Goal: Find specific page/section: Find specific page/section

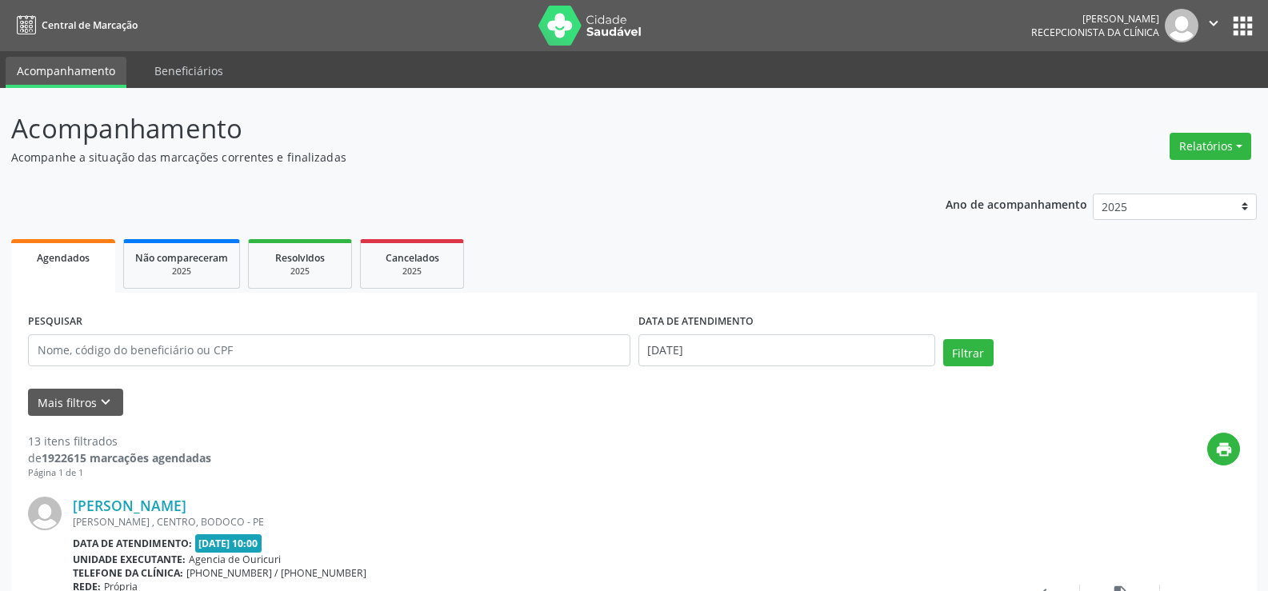
click at [55, 387] on form "PESQUISAR DATA DE ATENDIMENTO [DATE] Filtrar UNIDADE EXECUTANTE Todos as unidad…" at bounding box center [634, 363] width 1212 height 106
click at [59, 398] on button "Mais filtros keyboard_arrow_down" at bounding box center [75, 403] width 95 height 28
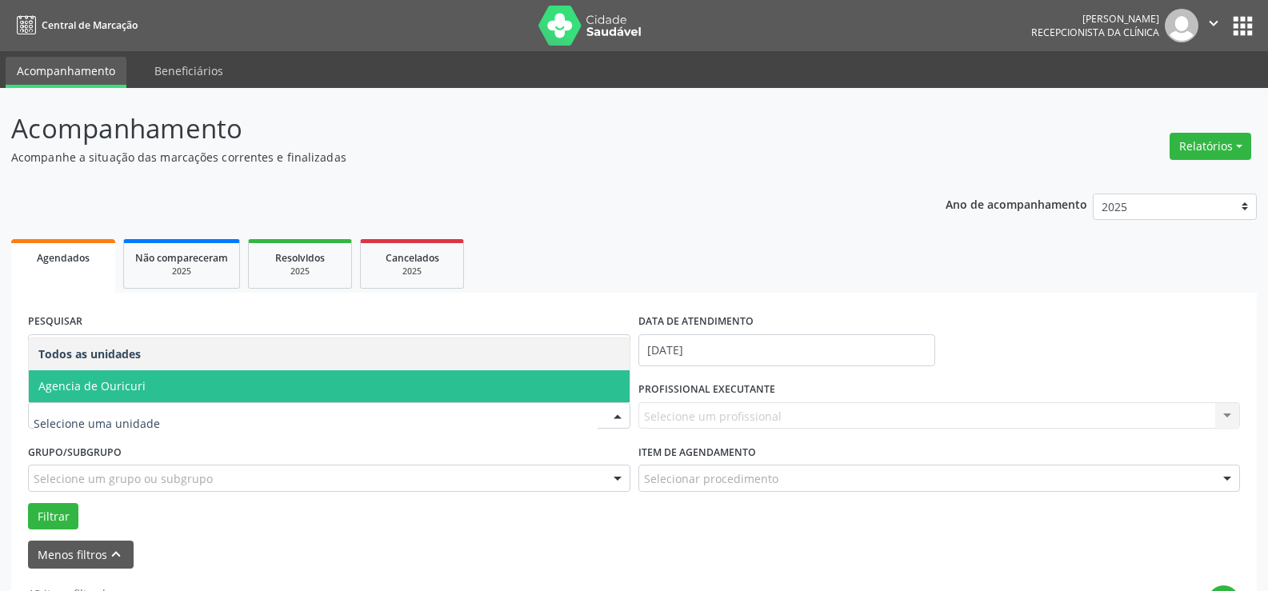
click at [105, 387] on span "Agencia de Ouricuri" at bounding box center [91, 385] width 107 height 15
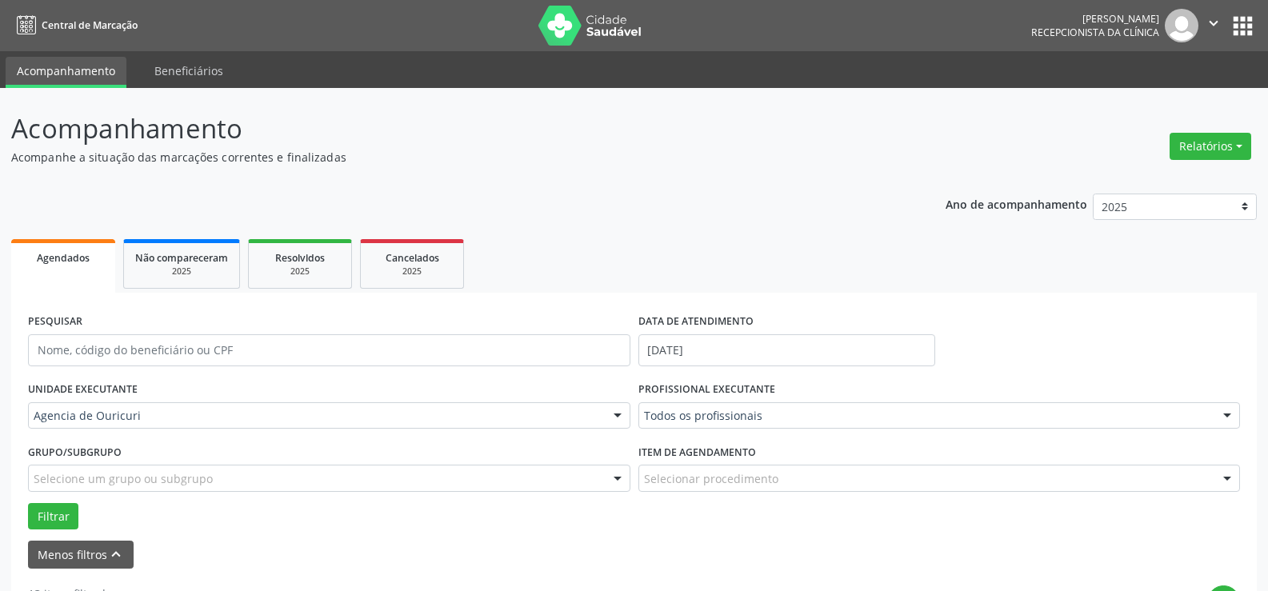
click at [723, 426] on div "Todos os profissionais" at bounding box center [939, 415] width 602 height 27
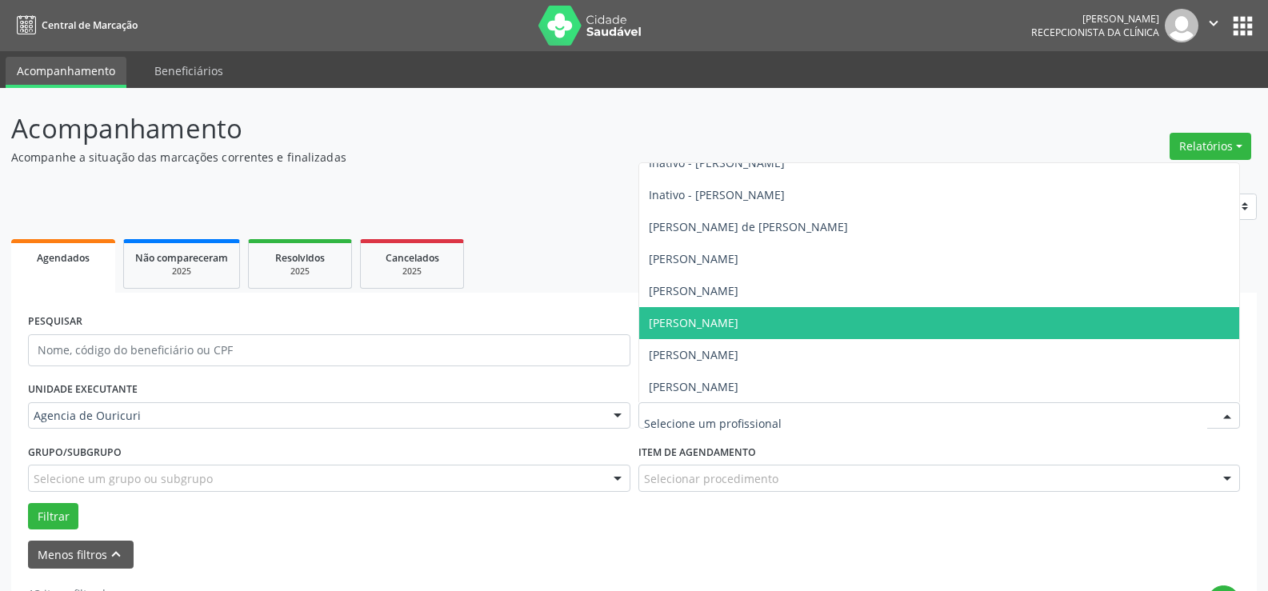
scroll to position [337, 0]
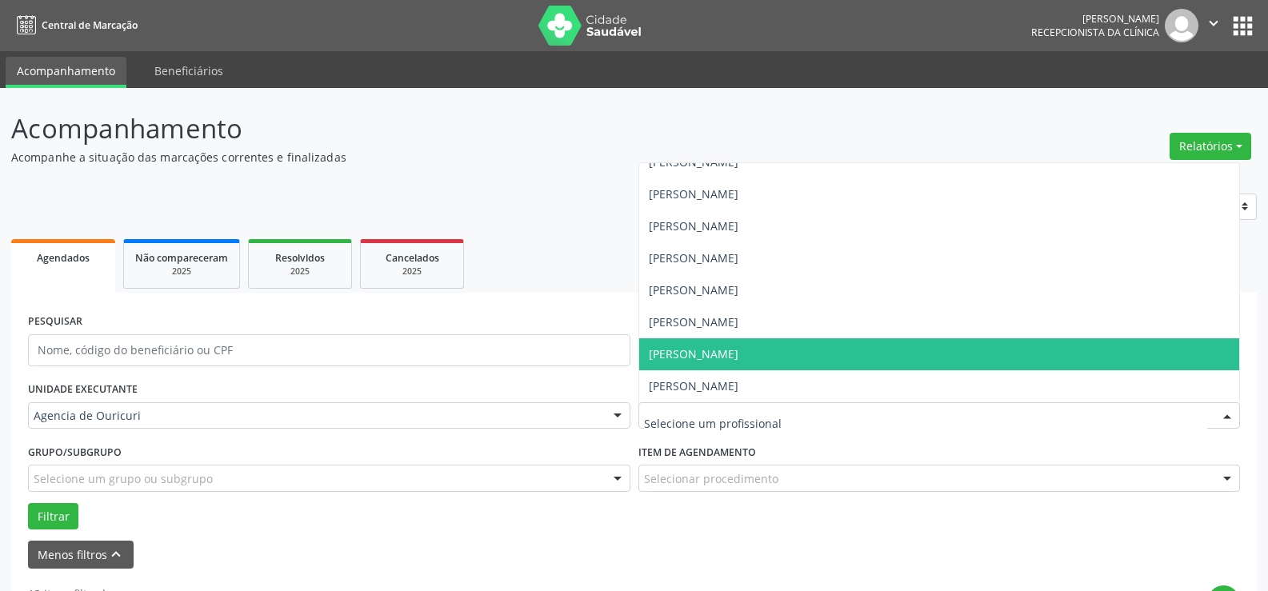
click at [738, 348] on span "[PERSON_NAME]" at bounding box center [694, 353] width 90 height 15
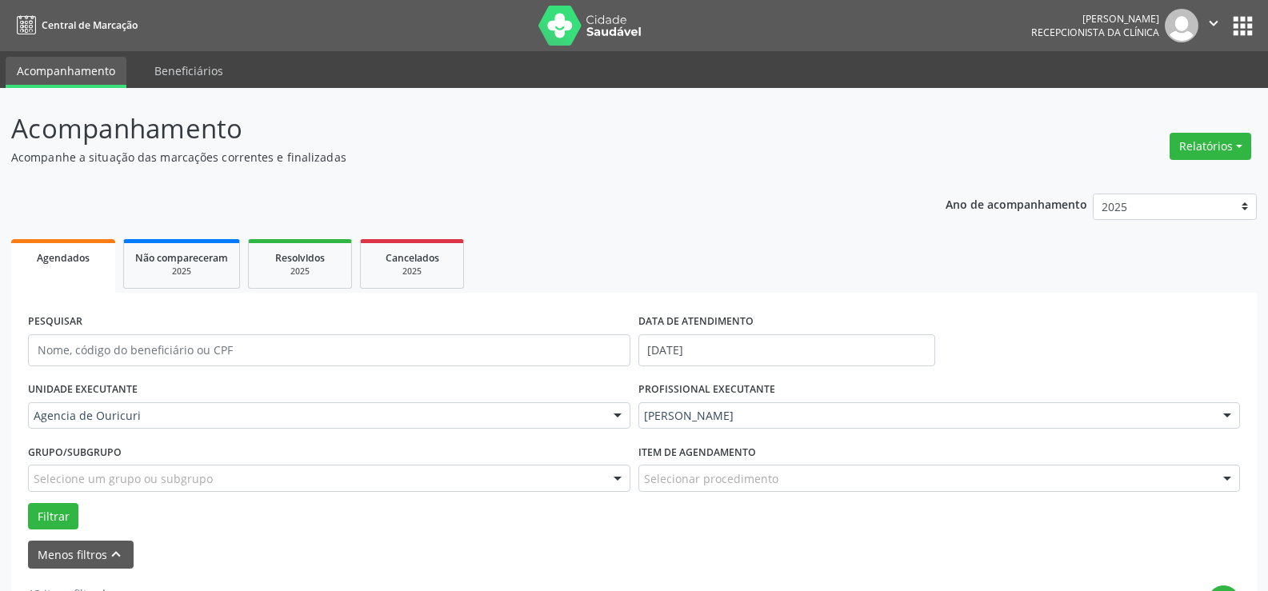
click at [739, 348] on form "PESQUISAR DATA DE ATENDIMENTO [DATE] UNIDADE EXECUTANTE Agencia de Ouricuri Tod…" at bounding box center [634, 439] width 1212 height 259
click at [714, 489] on div at bounding box center [939, 478] width 602 height 27
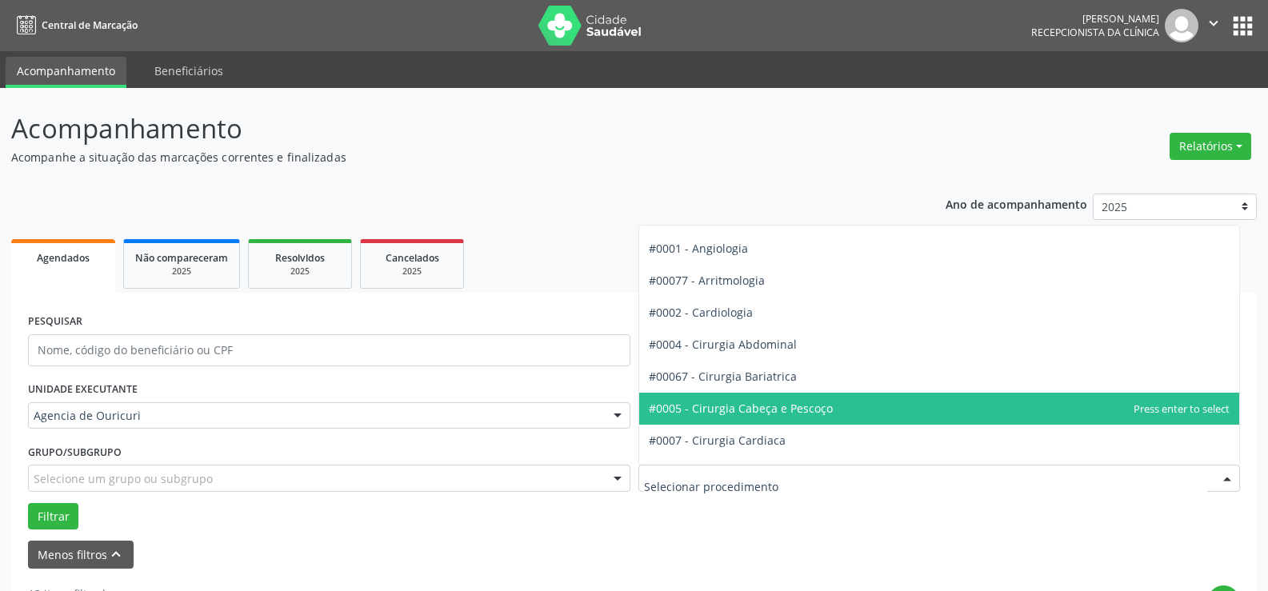
scroll to position [0, 0]
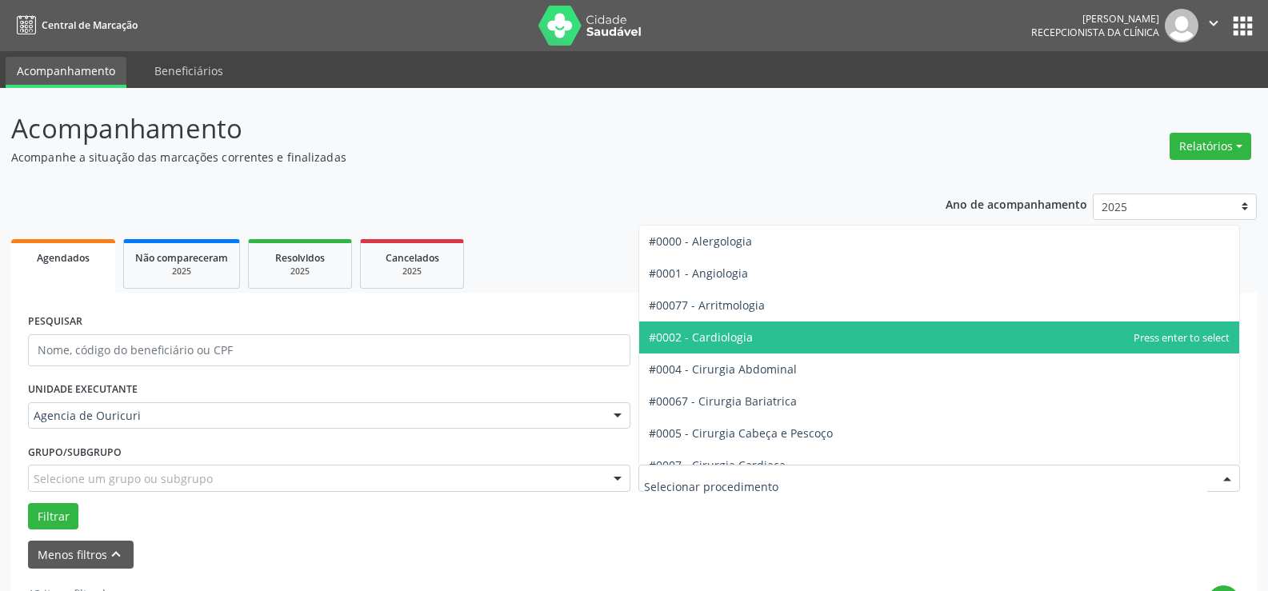
click at [826, 334] on span "#0002 - Cardiologia" at bounding box center [939, 338] width 601 height 32
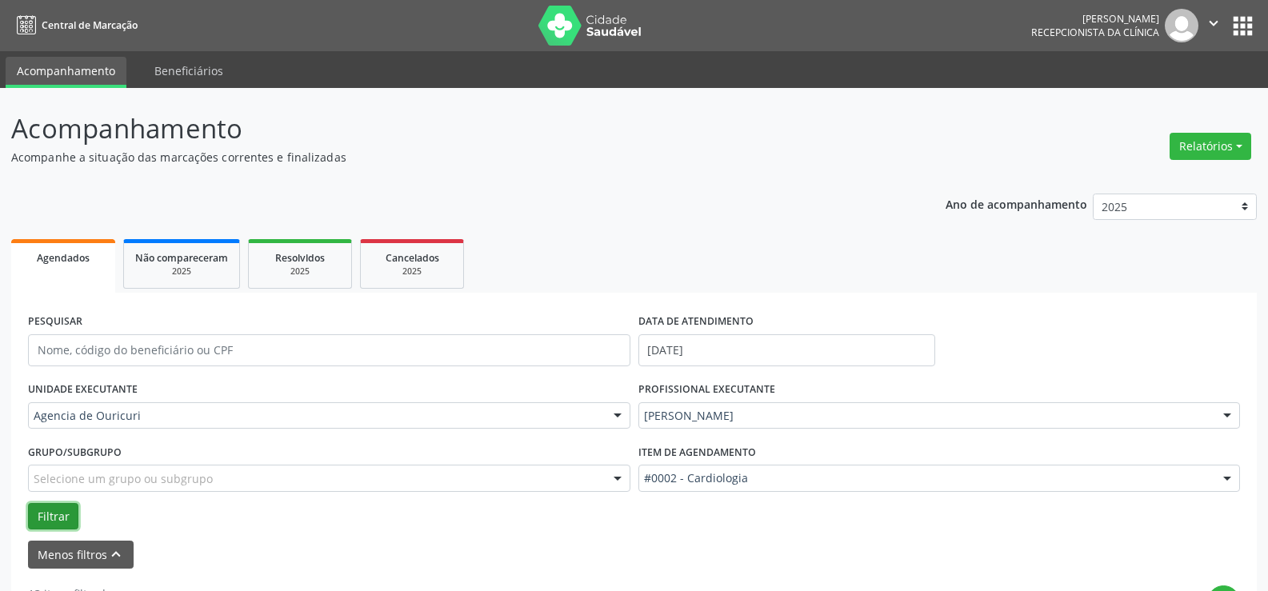
click at [46, 521] on button "Filtrar" at bounding box center [53, 516] width 50 height 27
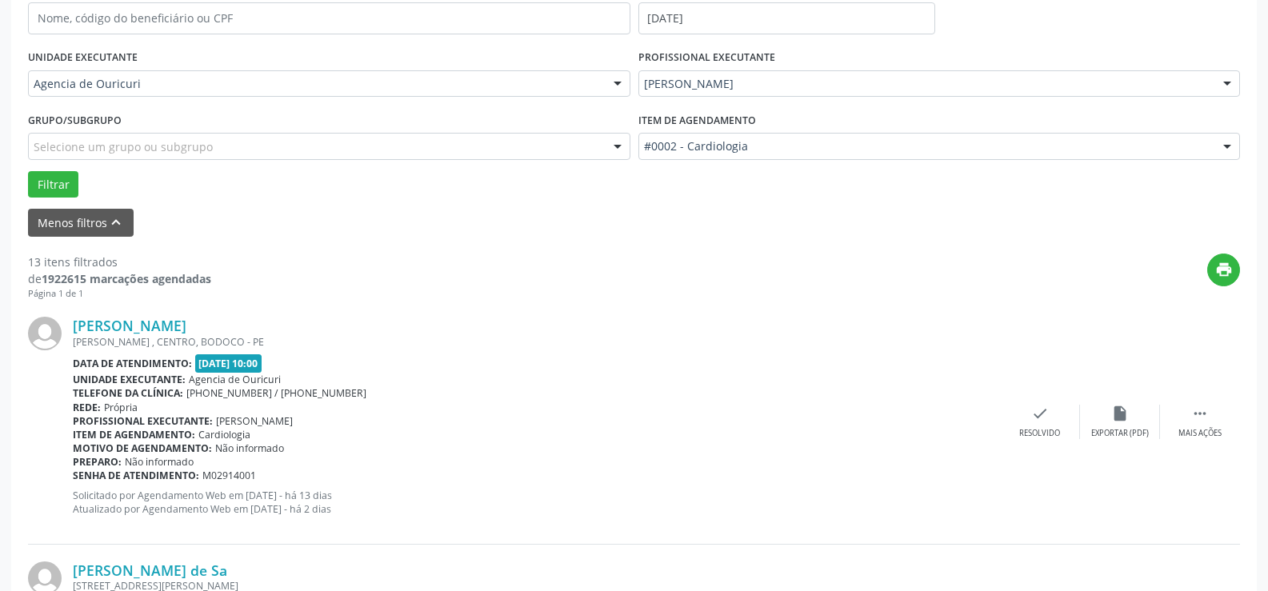
scroll to position [285, 0]
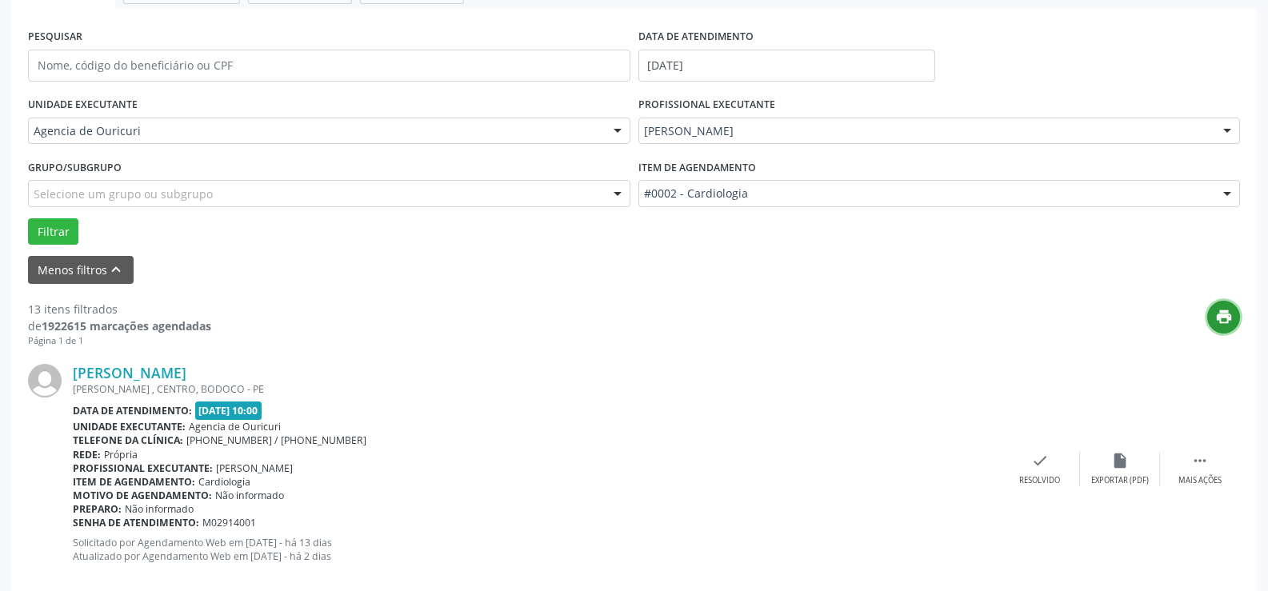
click at [1224, 318] on icon "print" at bounding box center [1224, 317] width 18 height 18
